Goal: Information Seeking & Learning: Learn about a topic

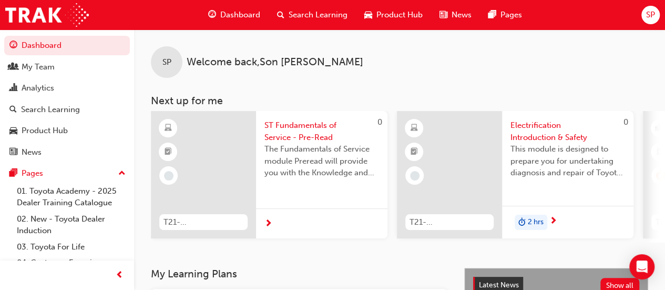
click at [302, 13] on span "Search Learning" at bounding box center [318, 15] width 59 height 12
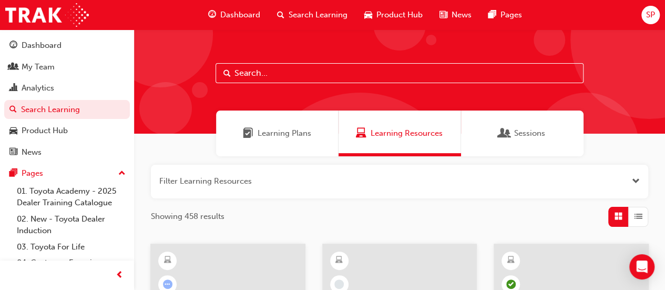
click at [271, 73] on input "text" at bounding box center [400, 73] width 368 height 20
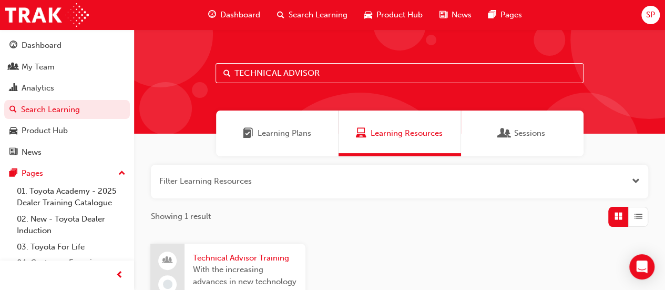
type input "TECHNICAL ADVISOR"
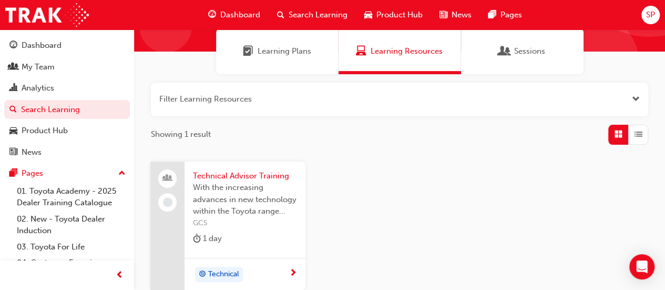
scroll to position [105, 0]
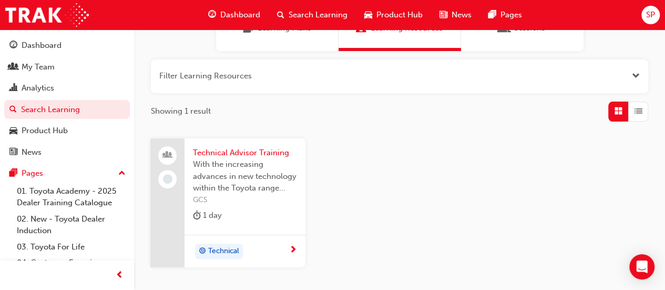
click at [234, 152] on span "Technical Advisor Training" at bounding box center [245, 153] width 104 height 12
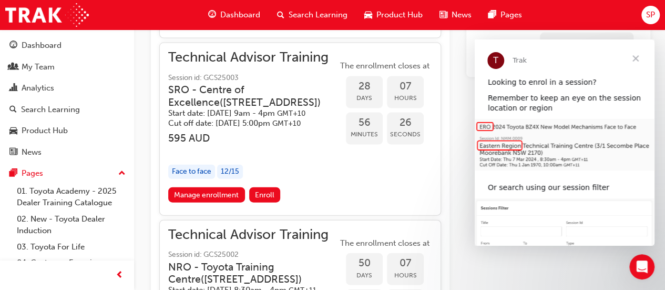
scroll to position [947, 0]
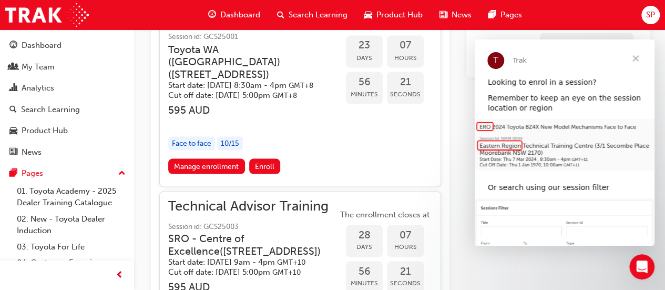
click at [242, 14] on span "Dashboard" at bounding box center [240, 15] width 40 height 12
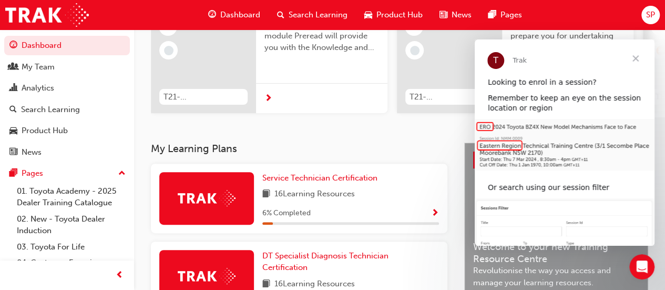
scroll to position [49, 0]
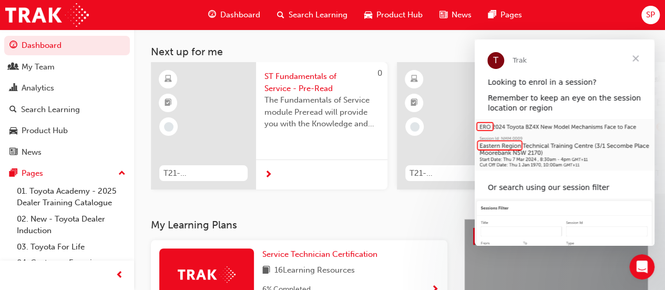
click at [638, 57] on span "Close" at bounding box center [636, 58] width 38 height 38
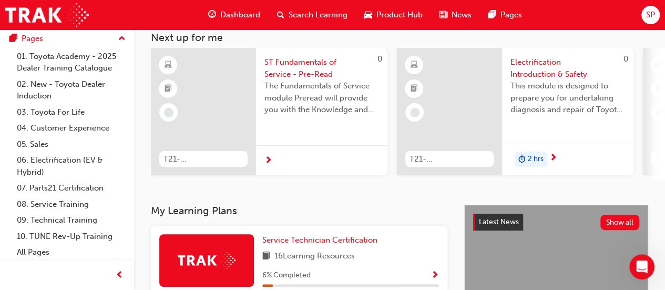
scroll to position [0, 0]
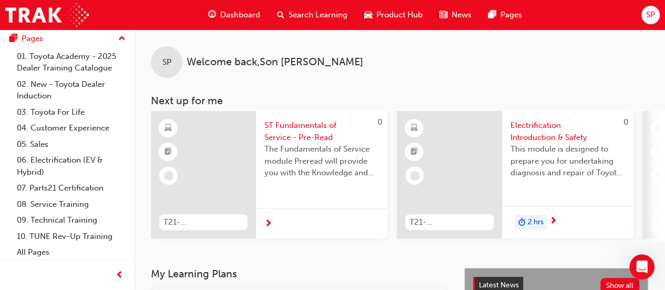
click at [459, 15] on span "News" at bounding box center [462, 15] width 20 height 12
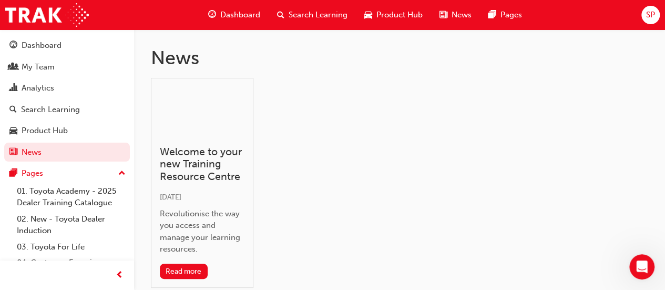
click at [654, 12] on span "SP" at bounding box center [651, 15] width 9 height 12
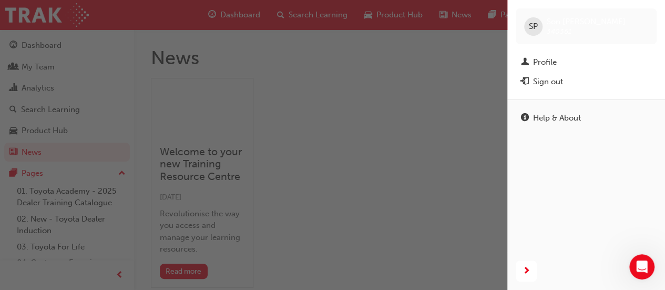
click at [394, 104] on div "button" at bounding box center [254, 145] width 508 height 290
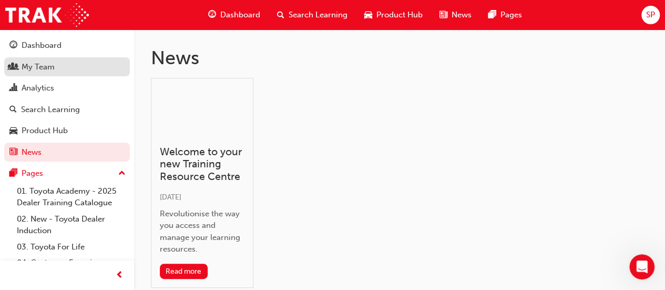
click at [35, 65] on div "My Team" at bounding box center [38, 67] width 33 height 12
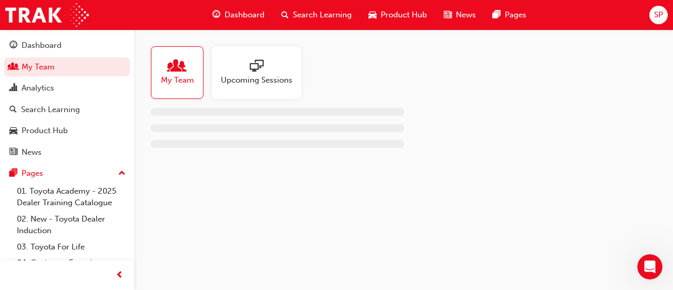
click at [190, 64] on div at bounding box center [177, 66] width 33 height 15
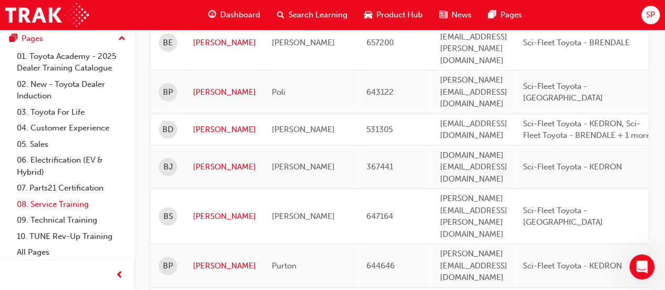
scroll to position [1315, 0]
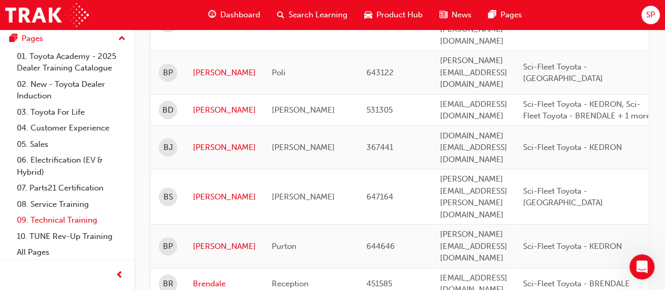
click at [69, 219] on link "09. Technical Training" at bounding box center [71, 220] width 117 height 16
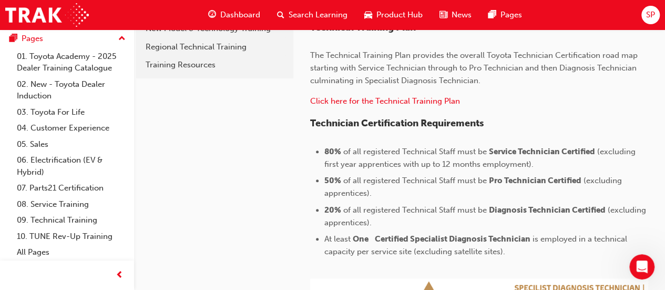
scroll to position [152, 0]
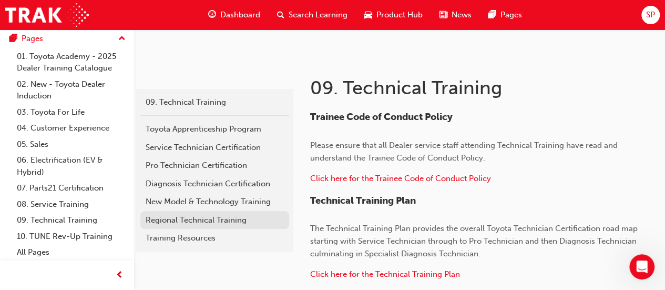
click at [241, 217] on div "Regional Technical Training" at bounding box center [215, 220] width 138 height 12
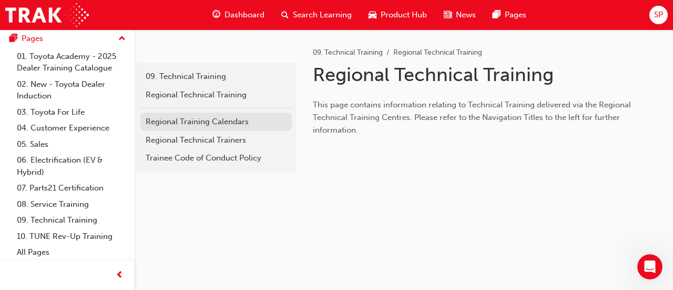
click at [233, 122] on div "Regional Training Calendars" at bounding box center [216, 122] width 141 height 12
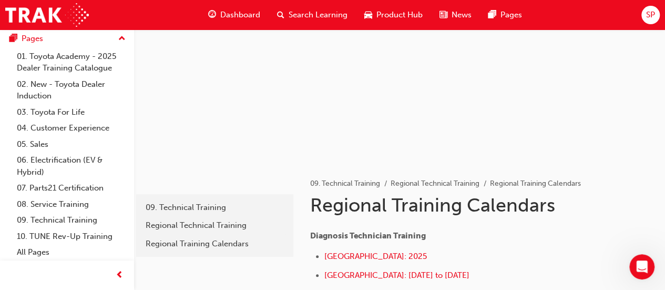
scroll to position [105, 0]
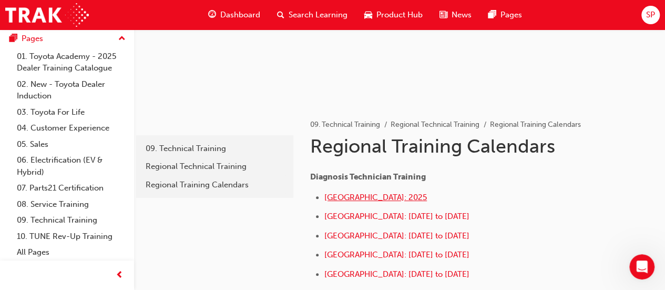
click at [359, 195] on span "[GEOGRAPHIC_DATA]: 2025" at bounding box center [376, 197] width 103 height 9
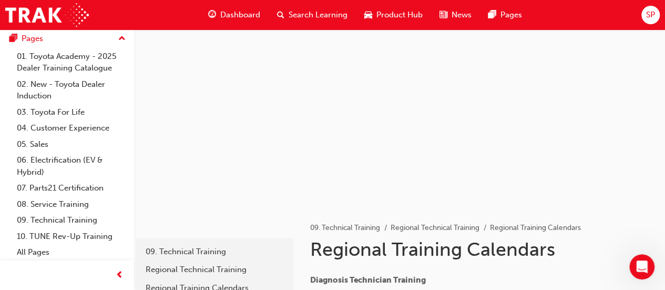
scroll to position [0, 0]
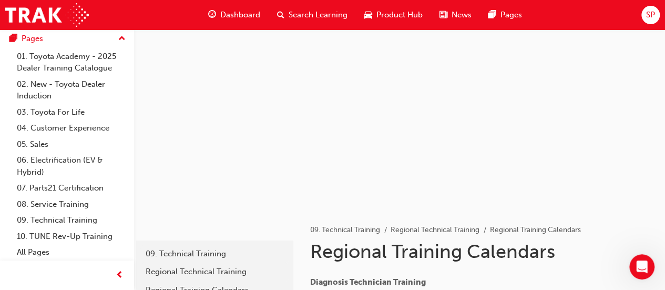
click at [231, 14] on span "Dashboard" at bounding box center [240, 15] width 40 height 12
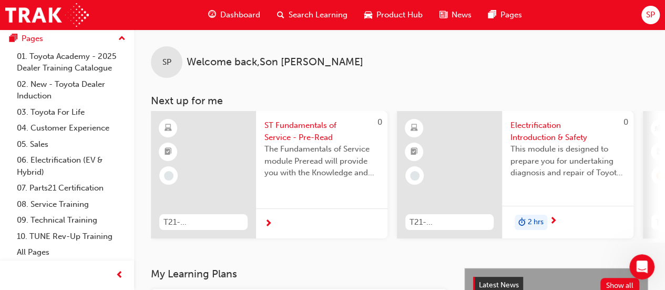
click at [409, 11] on span "Product Hub" at bounding box center [400, 15] width 46 height 12
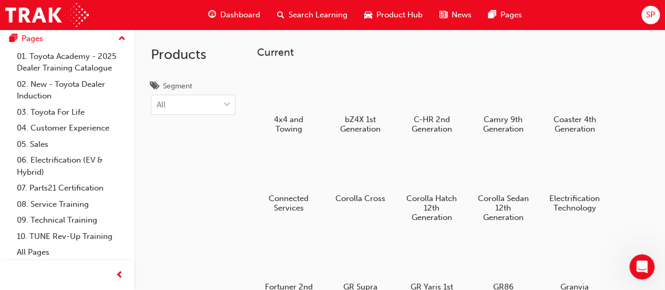
click at [402, 16] on span "Product Hub" at bounding box center [400, 15] width 46 height 12
click at [402, 14] on span "Product Hub" at bounding box center [400, 15] width 46 height 12
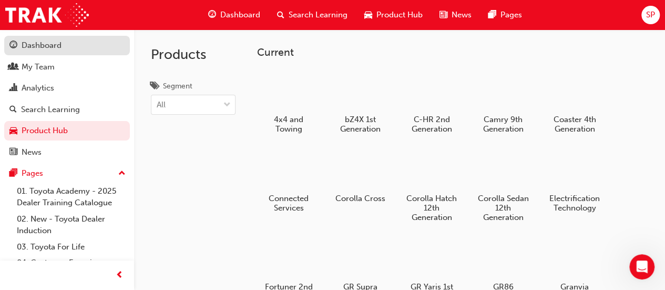
click at [49, 38] on link "Dashboard" at bounding box center [67, 45] width 126 height 19
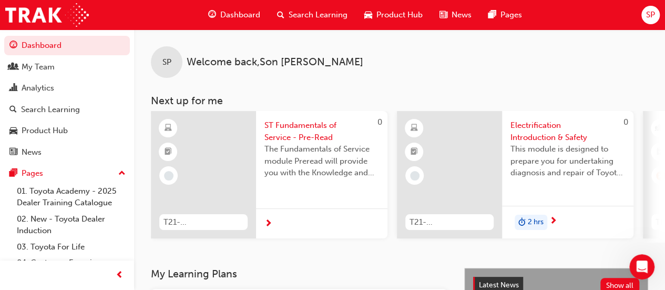
click at [652, 15] on span "SP" at bounding box center [651, 15] width 9 height 12
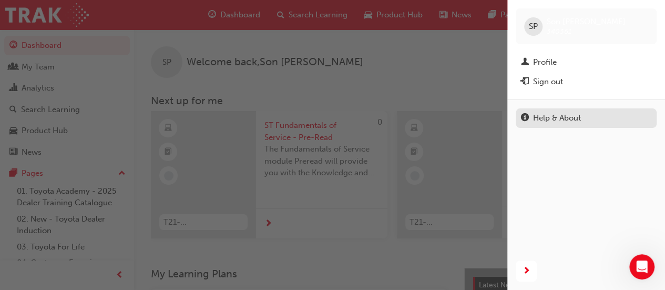
click at [537, 116] on div "Help & About" at bounding box center [557, 118] width 48 height 12
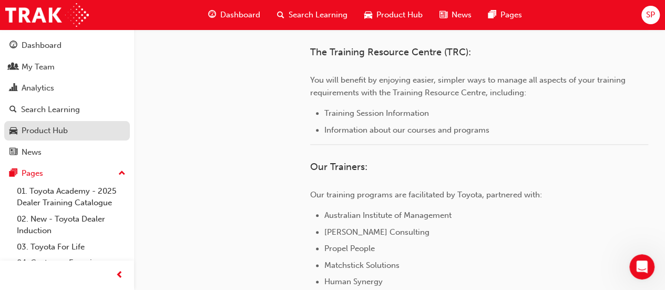
scroll to position [361, 0]
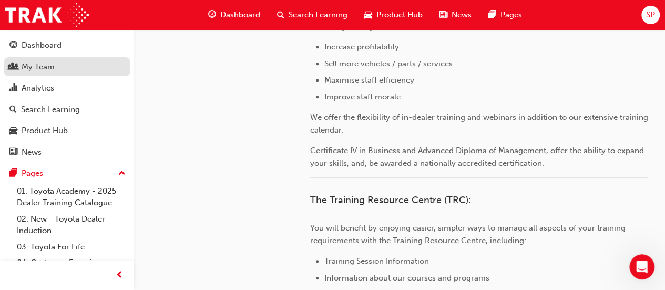
click at [40, 62] on div "My Team" at bounding box center [38, 67] width 33 height 12
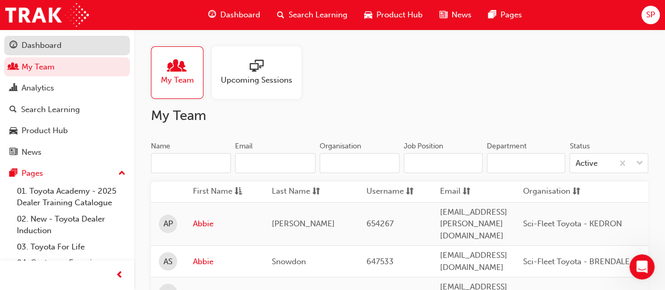
click at [44, 43] on div "Dashboard" at bounding box center [42, 45] width 40 height 12
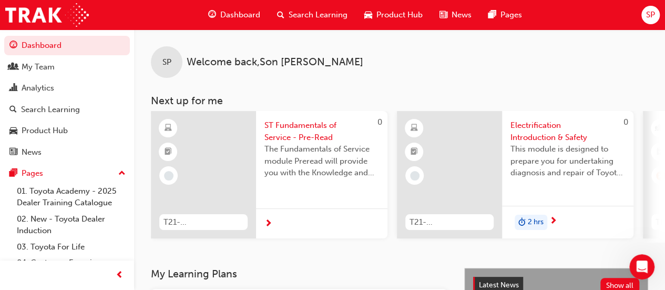
click at [651, 15] on span "SP" at bounding box center [651, 15] width 9 height 12
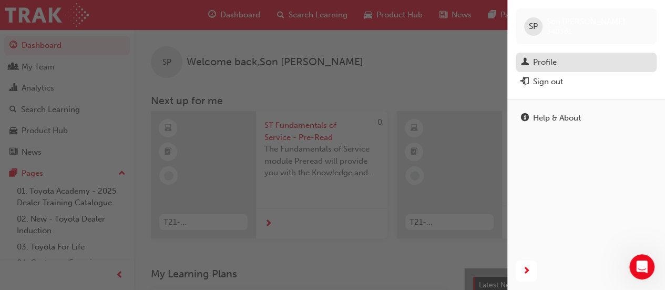
click at [558, 62] on div "Profile" at bounding box center [586, 62] width 130 height 13
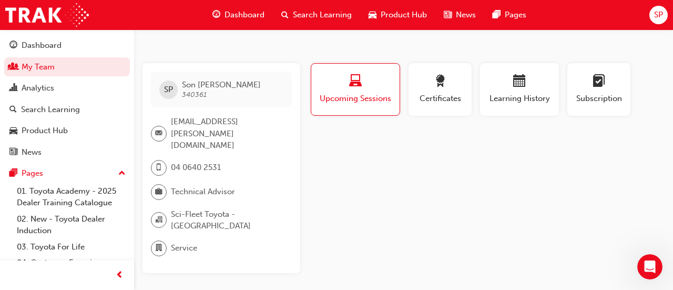
click at [655, 13] on span "SP" at bounding box center [658, 15] width 9 height 12
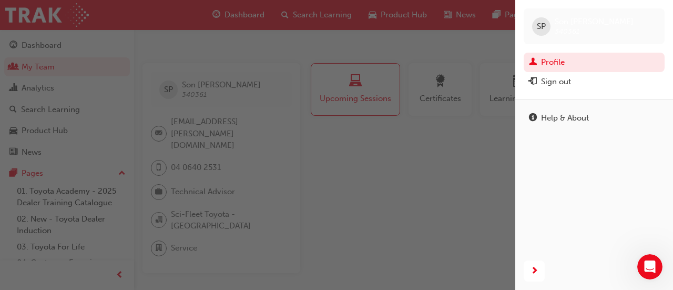
click at [608, 60] on link "Profile" at bounding box center [594, 62] width 141 height 19
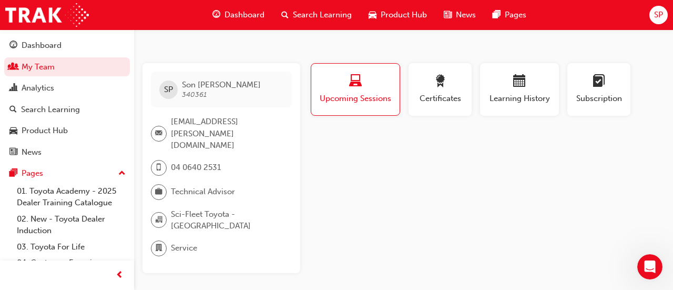
click at [360, 96] on span "Upcoming Sessions" at bounding box center [355, 99] width 73 height 12
click at [360, 83] on span "laptop-icon" at bounding box center [355, 82] width 13 height 14
click at [387, 148] on div "Profile Upcoming Sessions Certificates Learning History Subscription SP Son [PE…" at bounding box center [487, 168] width 356 height 210
